Goal: Information Seeking & Learning: Learn about a topic

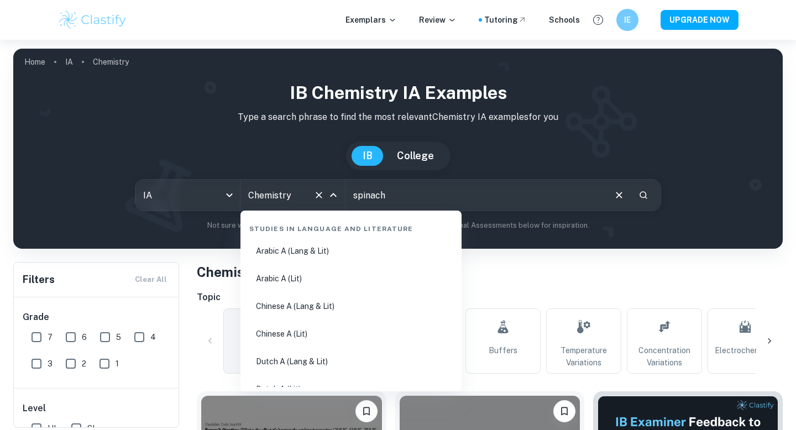
click at [276, 195] on input "Chemistry" at bounding box center [278, 195] width 64 height 21
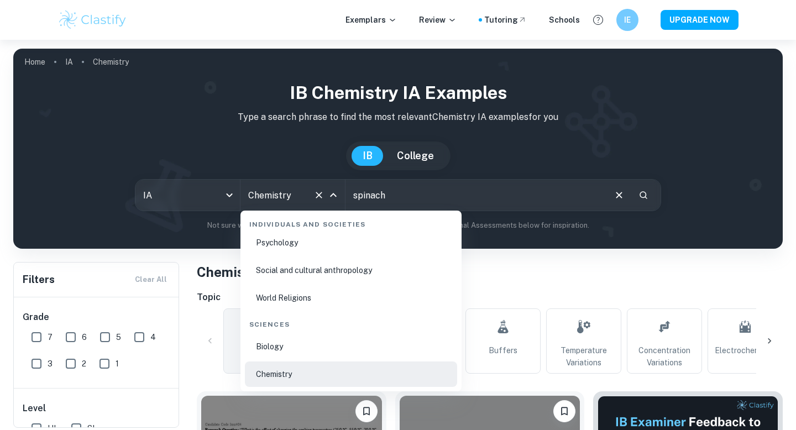
click at [289, 349] on li "Biology" at bounding box center [351, 346] width 212 height 25
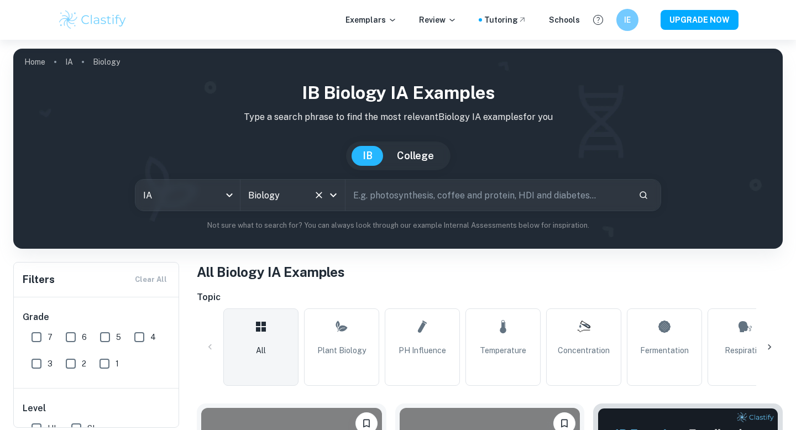
click at [71, 342] on input "6" at bounding box center [71, 337] width 22 height 22
checkbox input "true"
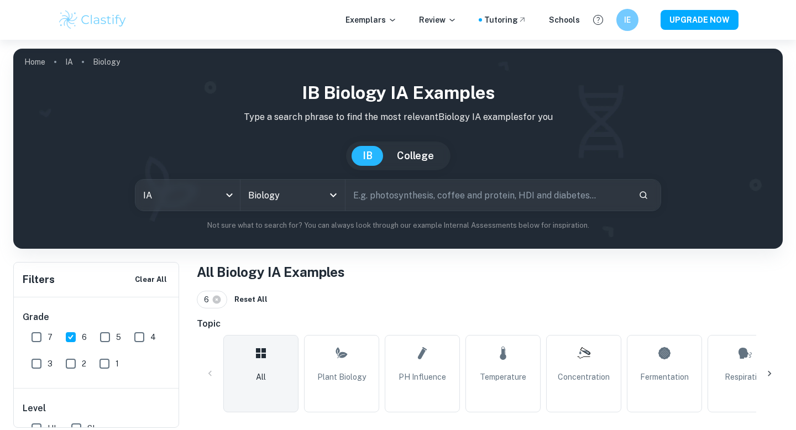
click at [38, 342] on input "7" at bounding box center [36, 337] width 22 height 22
checkbox input "true"
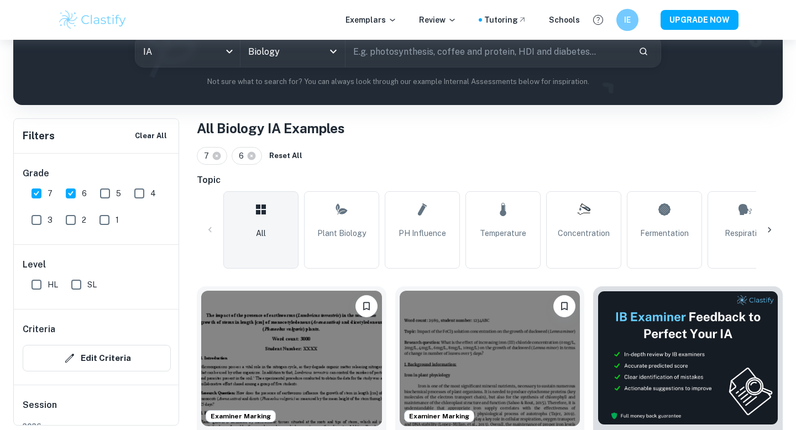
click at [40, 286] on input "HL" at bounding box center [36, 285] width 22 height 22
checkbox input "true"
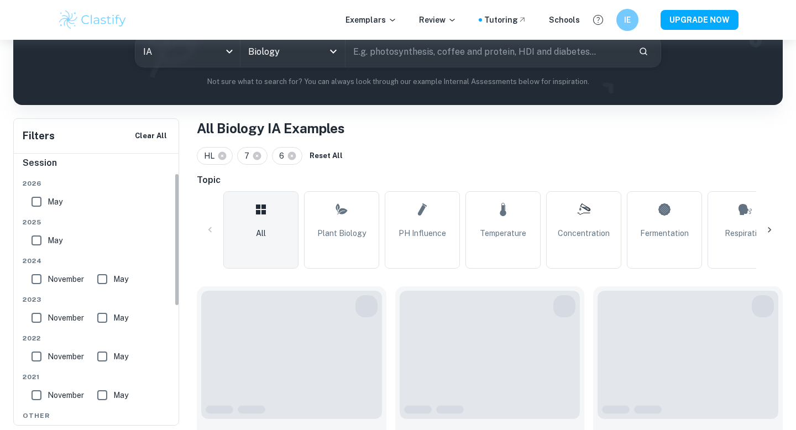
scroll to position [280, 0]
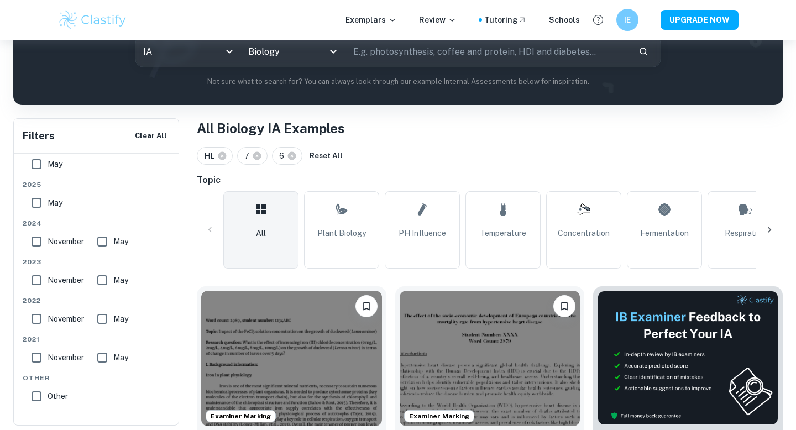
click at [398, 156] on div "HL 7 6 Reset All" at bounding box center [490, 156] width 586 height 18
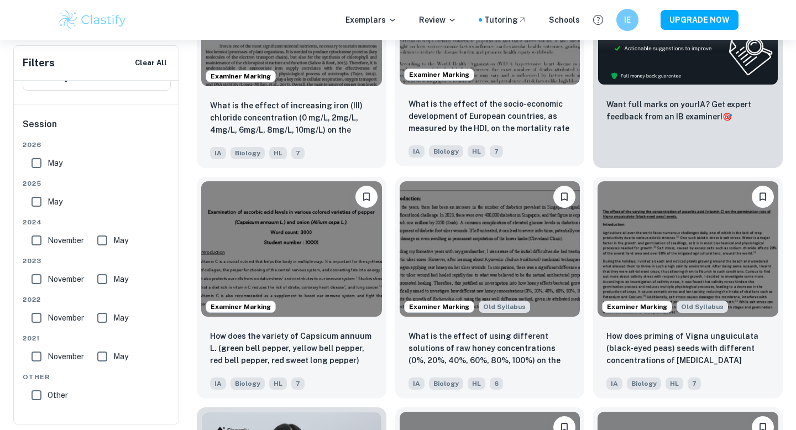
scroll to position [484, 0]
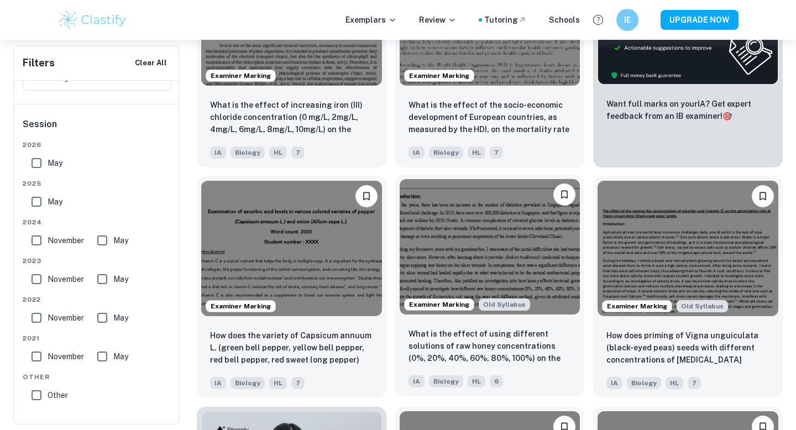
click at [484, 247] on img at bounding box center [490, 246] width 181 height 135
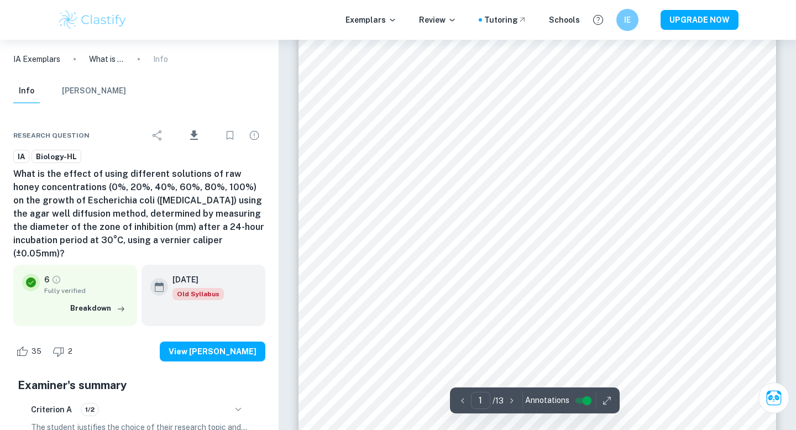
scroll to position [126, 0]
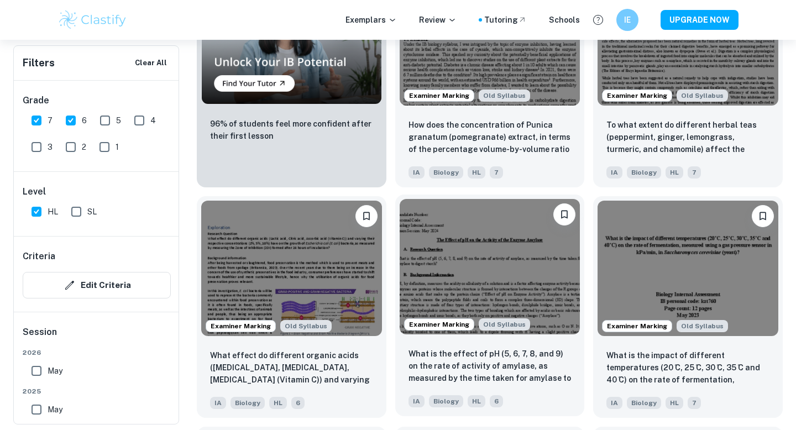
scroll to position [942, 0]
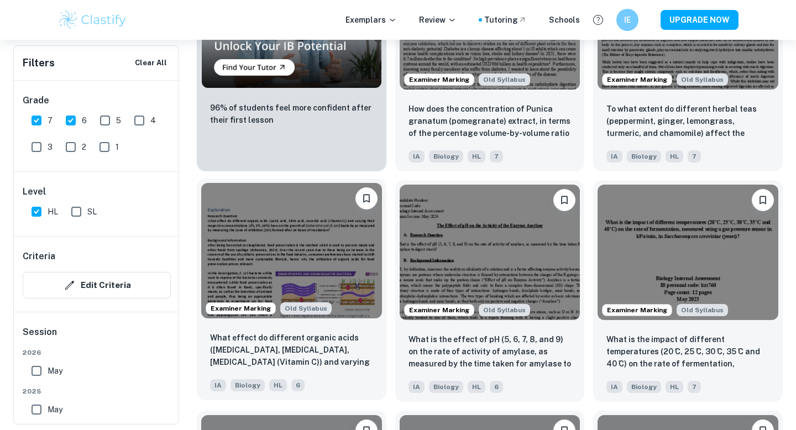
click at [312, 267] on img at bounding box center [291, 250] width 181 height 135
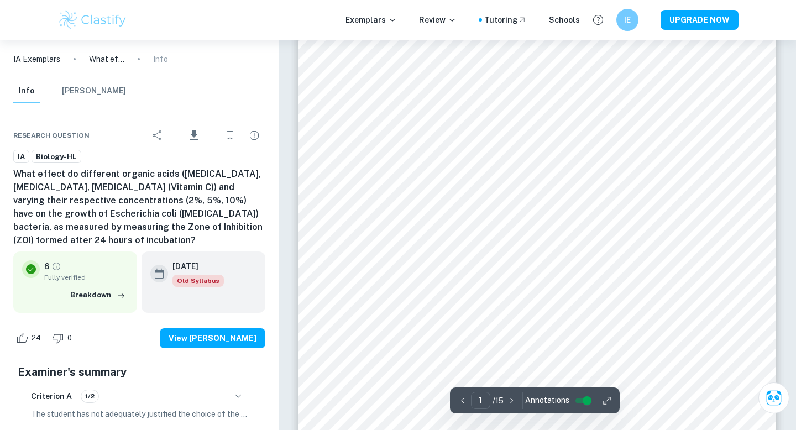
scroll to position [95, 0]
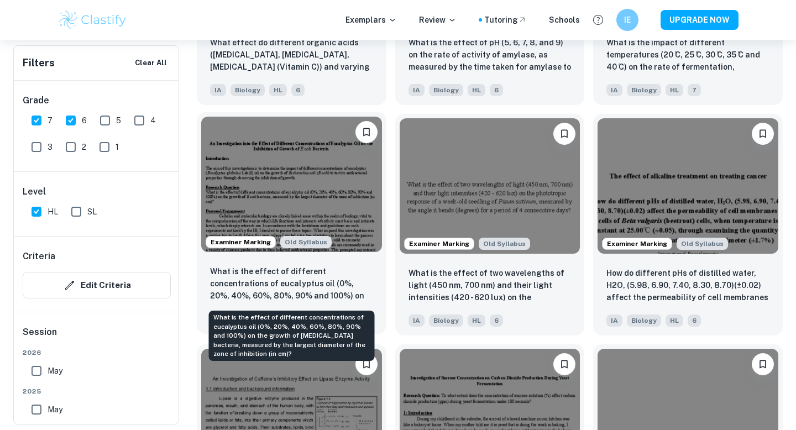
scroll to position [1232, 0]
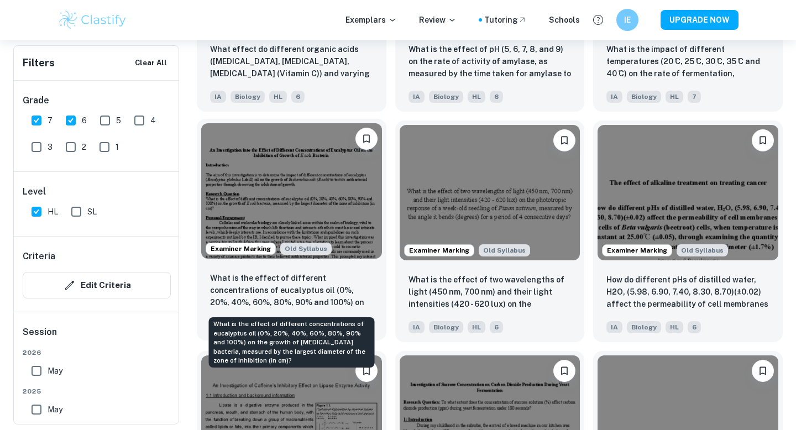
click at [344, 291] on p "What is the effect of different concentrations of eucalyptus oil (0%, 20%, 40%,…" at bounding box center [291, 291] width 163 height 38
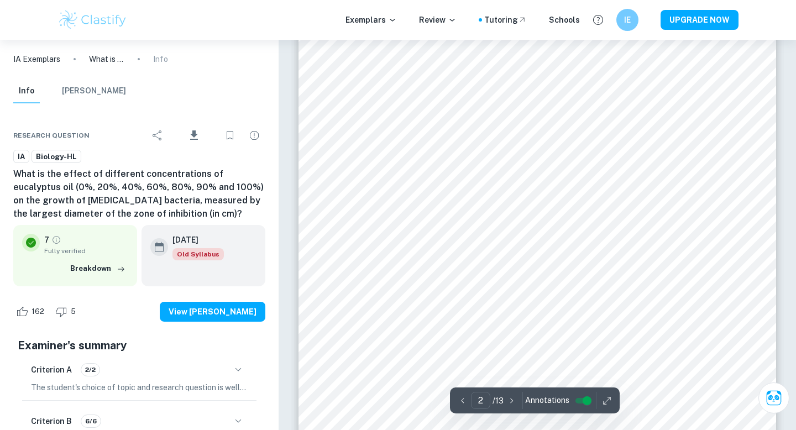
scroll to position [998, 0]
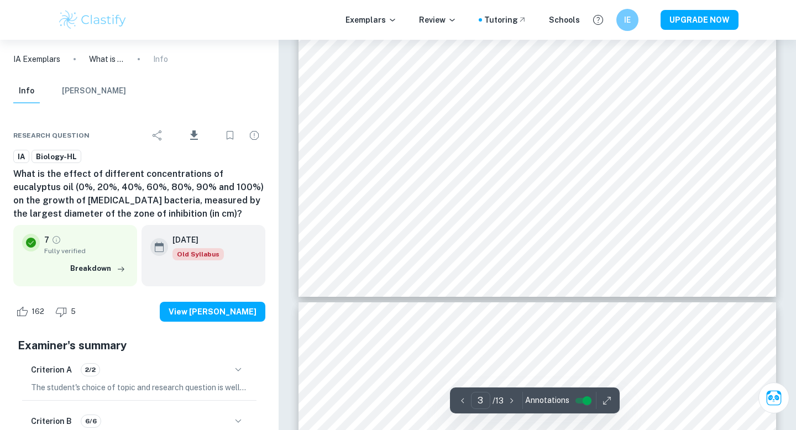
type input "4"
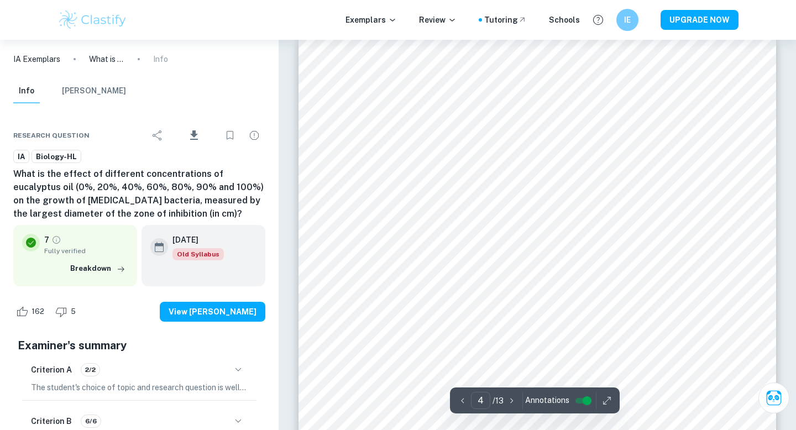
scroll to position [2208, 0]
